Goal: Information Seeking & Learning: Learn about a topic

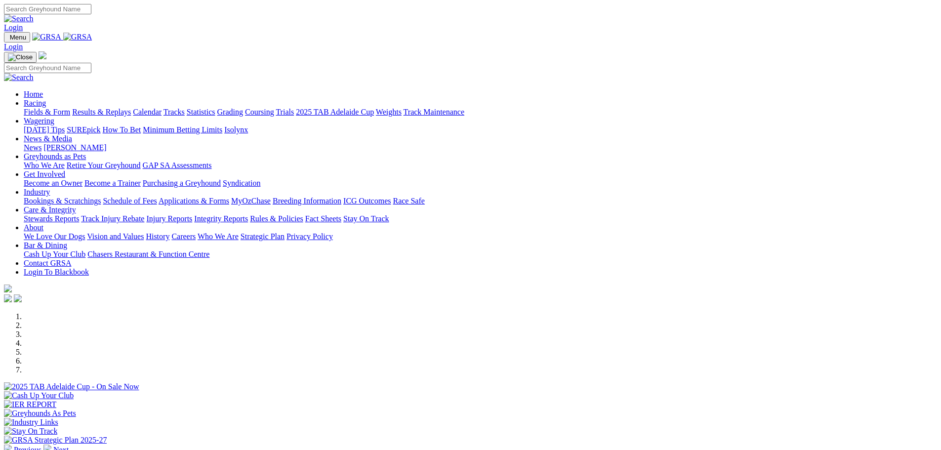
scroll to position [296, 0]
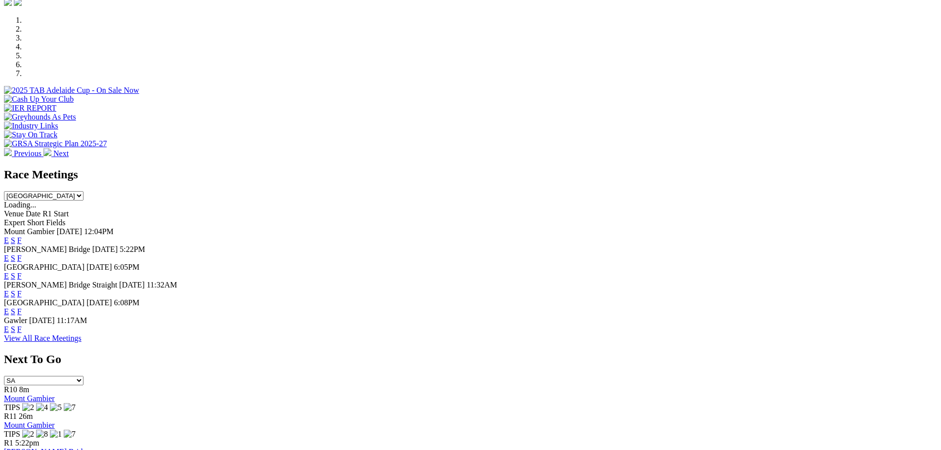
click at [22, 272] on link "F" at bounding box center [19, 276] width 4 height 8
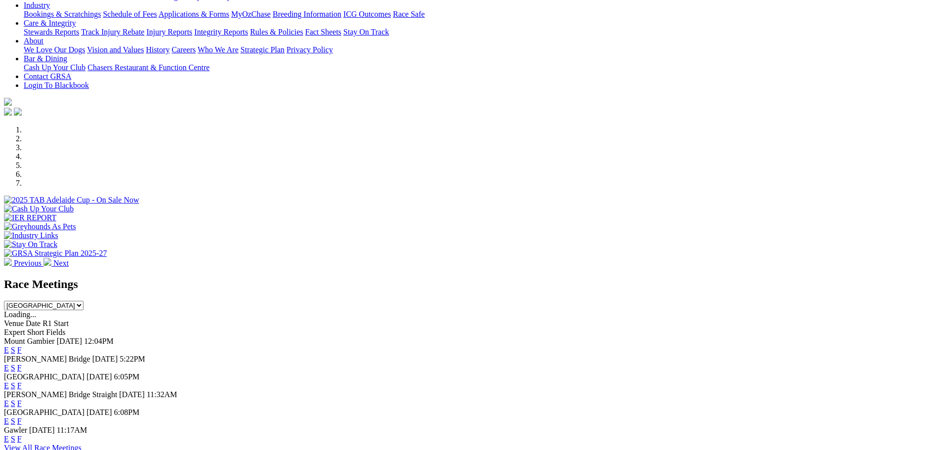
scroll to position [198, 0]
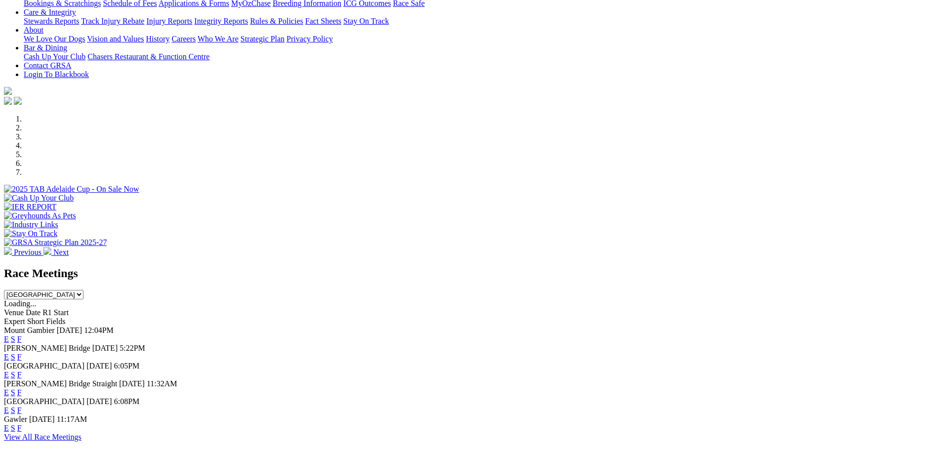
click at [9, 371] on link "E" at bounding box center [6, 375] width 5 height 8
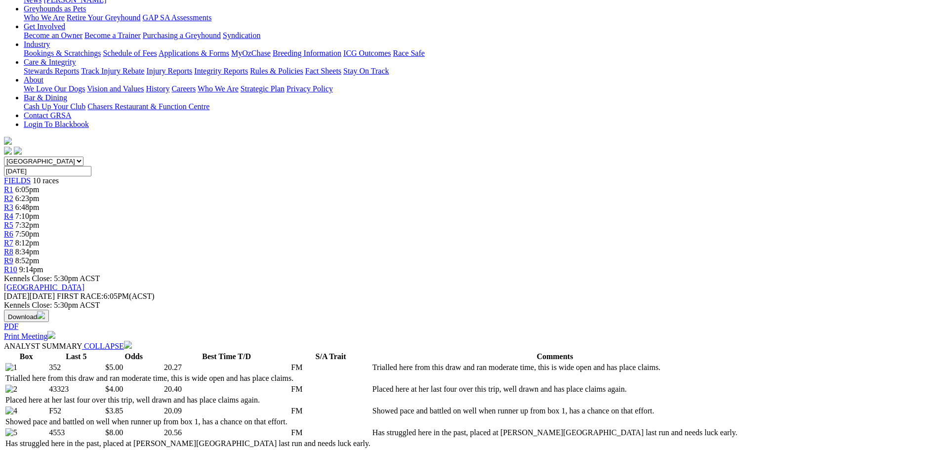
scroll to position [148, 0]
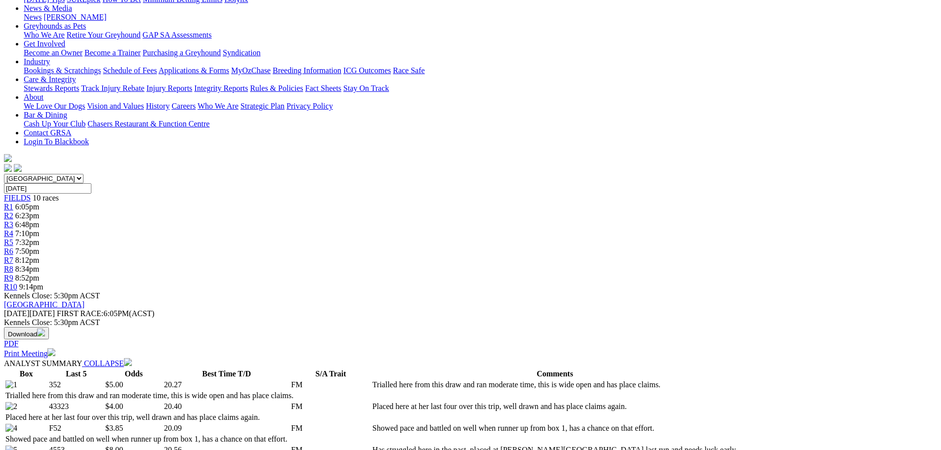
click at [309, 211] on div "R2 6:23pm" at bounding box center [470, 215] width 933 height 9
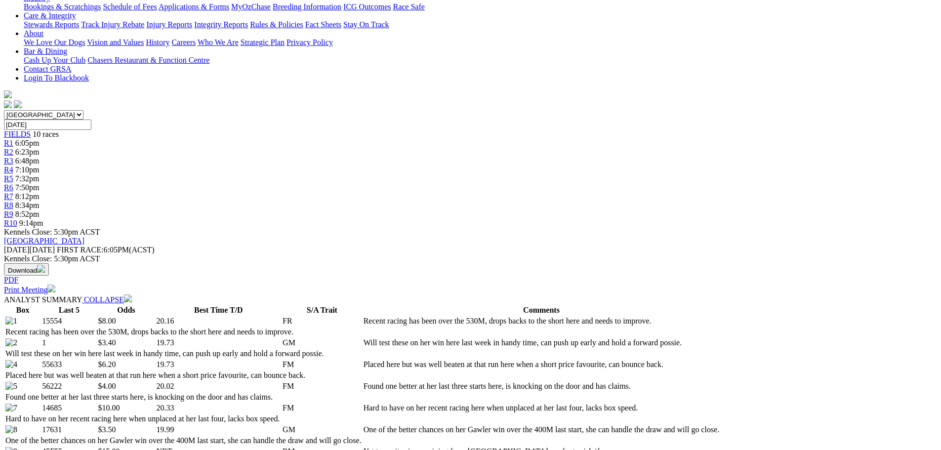
scroll to position [198, 0]
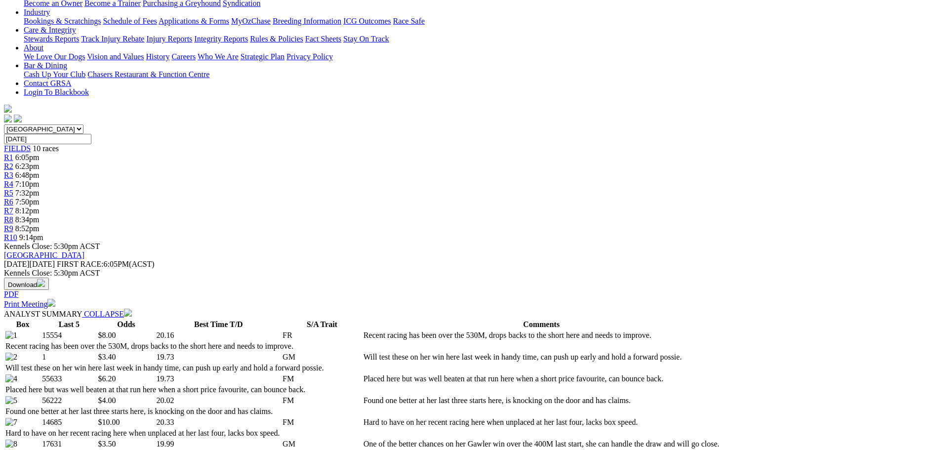
click at [371, 352] on td "Will test these on her win here last week in handy time, can push up early and …" at bounding box center [541, 357] width 357 height 10
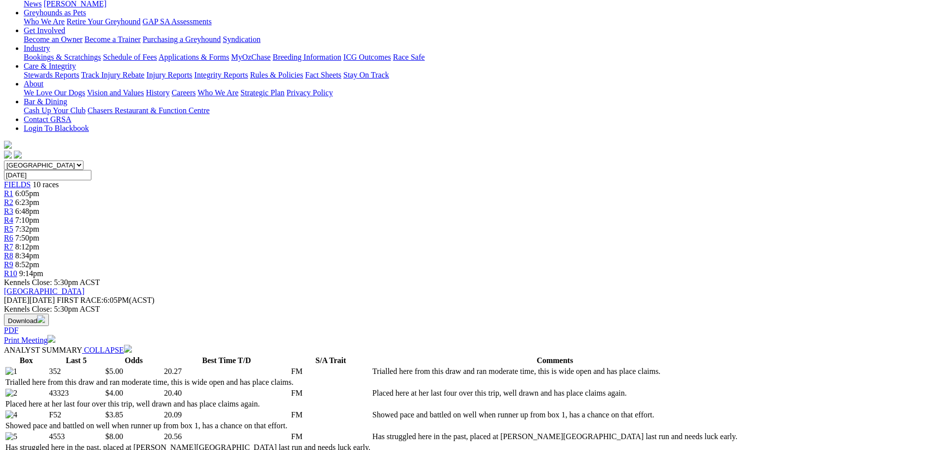
scroll to position [148, 0]
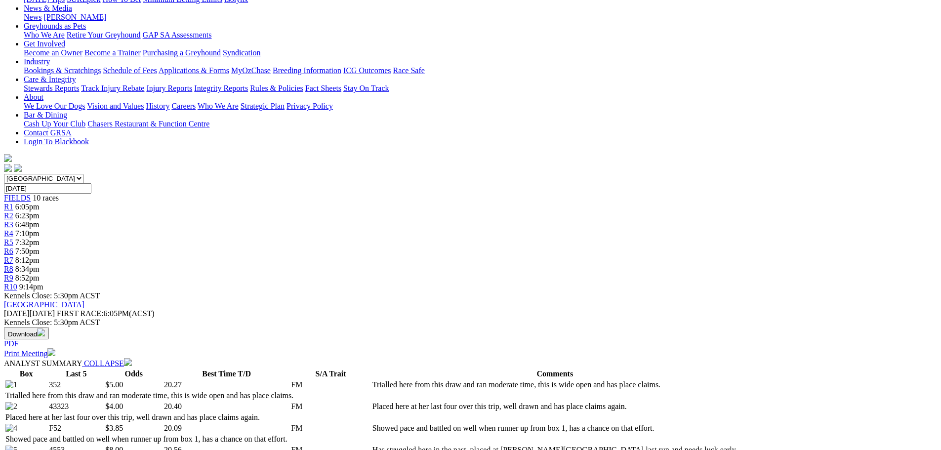
click at [301, 211] on div "R2 6:23pm" at bounding box center [470, 215] width 933 height 9
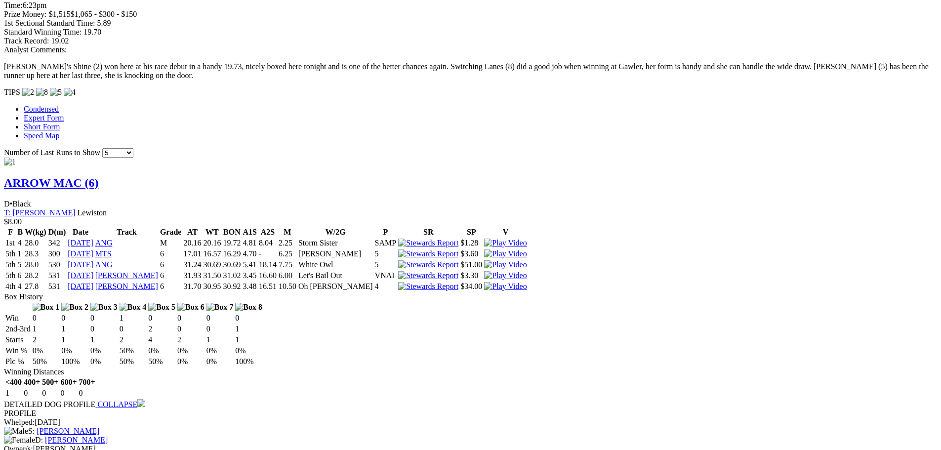
scroll to position [791, 0]
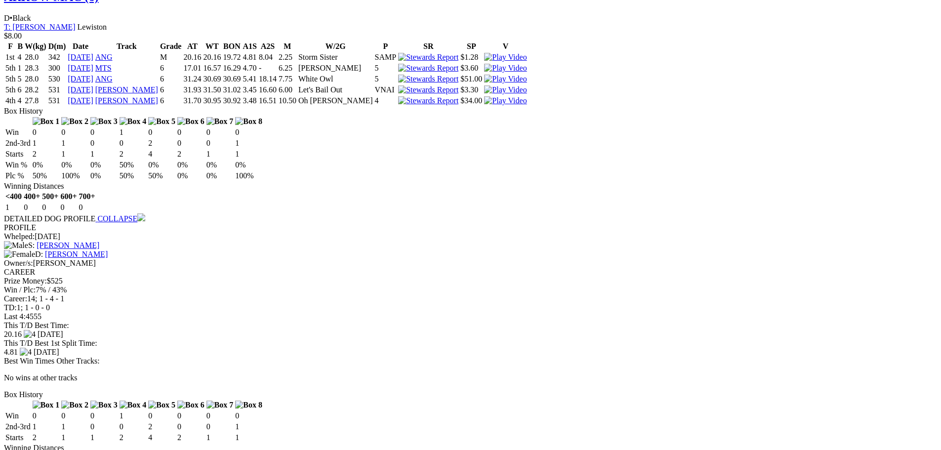
scroll to position [988, 0]
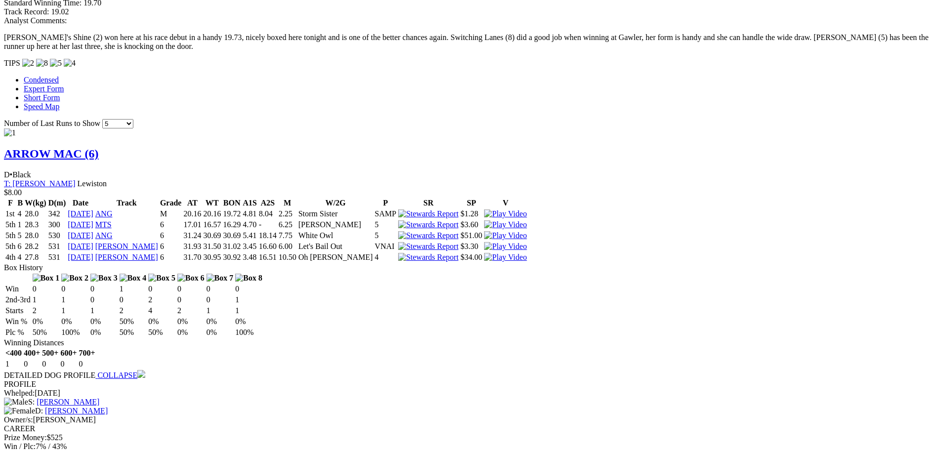
scroll to position [840, 0]
